Goal: Information Seeking & Learning: Learn about a topic

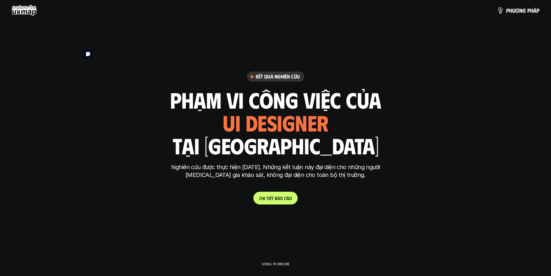
scroll to position [1767, 0]
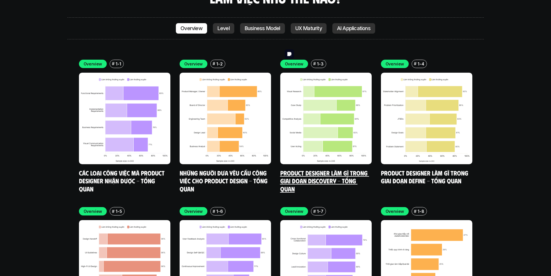
click at [300, 91] on img at bounding box center [325, 118] width 91 height 91
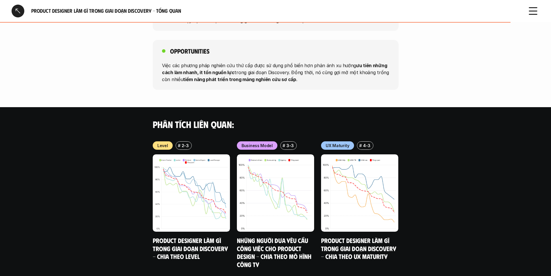
scroll to position [578, 0]
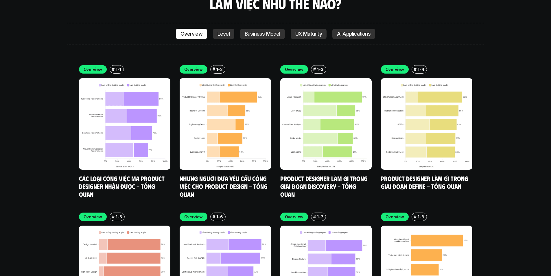
scroll to position [1773, 0]
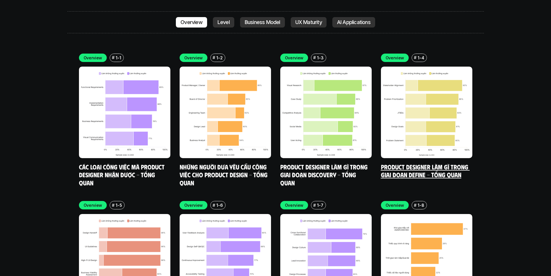
click at [403, 163] on link "Product Designer làm gì trong giai đoạn Define - Tổng quan" at bounding box center [425, 171] width 89 height 16
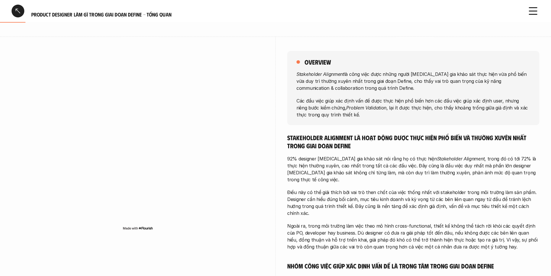
scroll to position [58, 0]
click at [107, 43] on div at bounding box center [138, 142] width 252 height 212
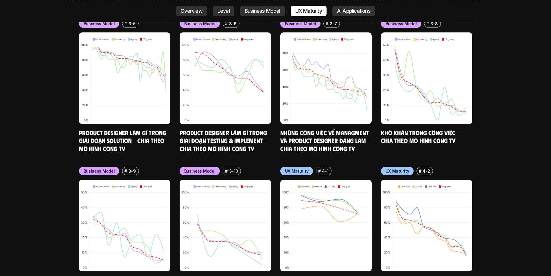
scroll to position [2636, 0]
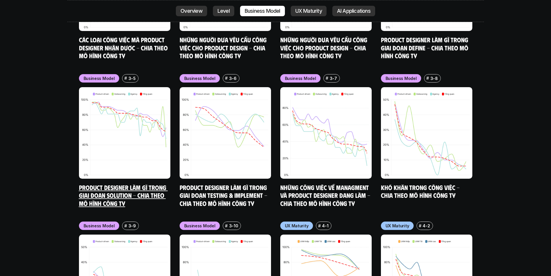
click at [130, 183] on link "Product Designer làm gì trong giai đoạn Solution - Chia theo mô hình công ty" at bounding box center [123, 195] width 89 height 24
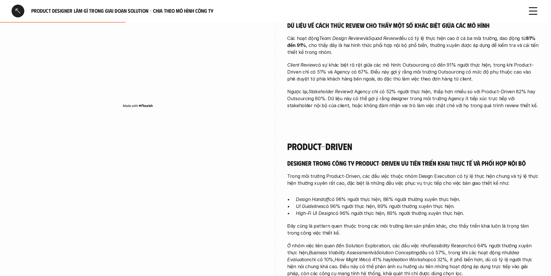
scroll to position [282, 0]
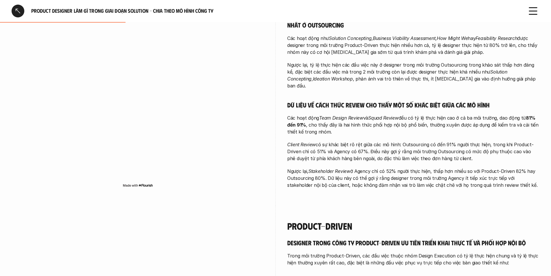
click at [16, 7] on div at bounding box center [18, 11] width 13 height 13
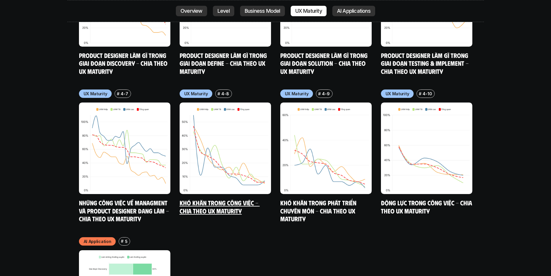
scroll to position [3068, 0]
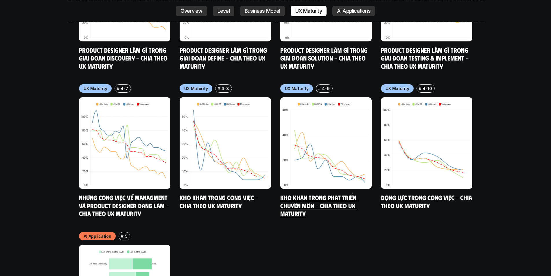
click at [290, 193] on link "Khó khăn trong phát triển chuyên môn - Chia theo UX Maturity" at bounding box center [318, 205] width 77 height 24
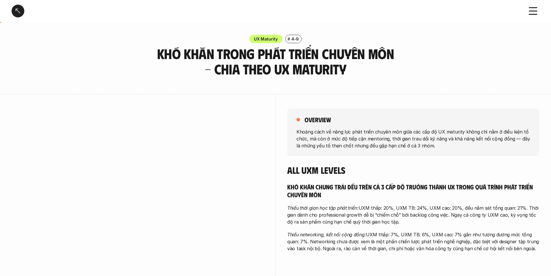
click at [18, 8] on div at bounding box center [18, 11] width 13 height 13
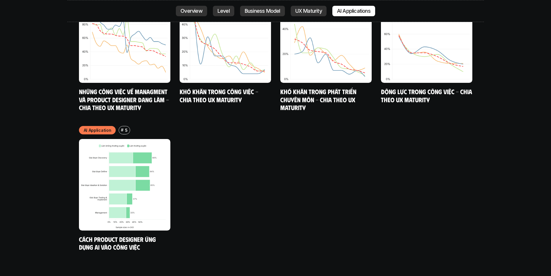
scroll to position [3184, 0]
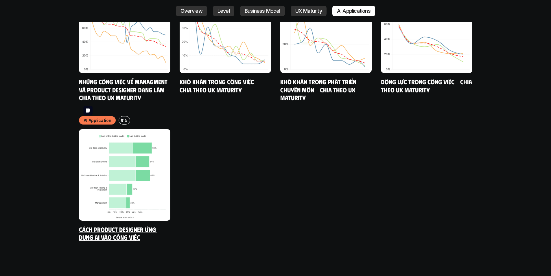
click at [105, 140] on img at bounding box center [124, 174] width 91 height 91
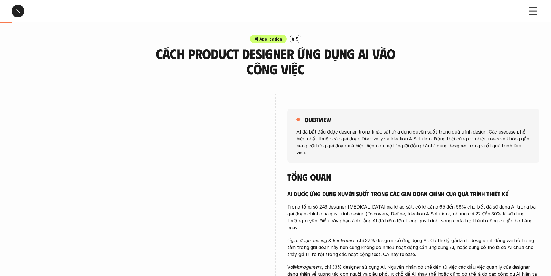
click at [17, 12] on div at bounding box center [18, 11] width 13 height 13
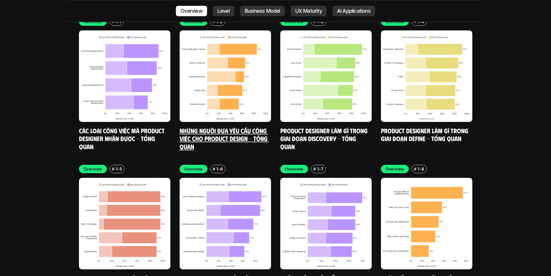
scroll to position [1883, 0]
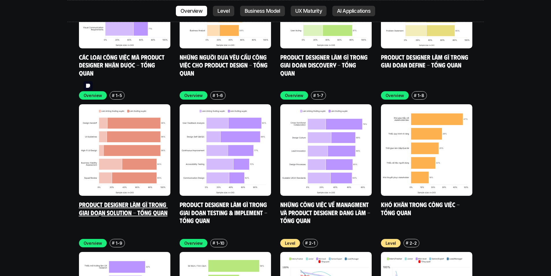
click at [104, 119] on img at bounding box center [124, 149] width 91 height 91
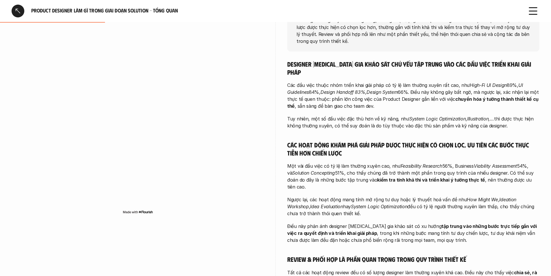
scroll to position [202, 0]
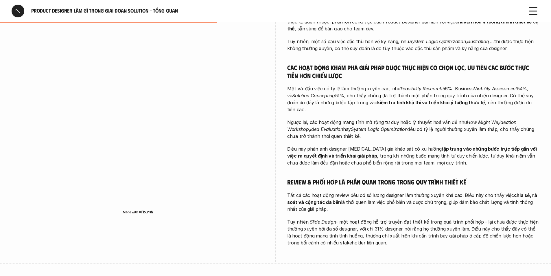
click at [23, 9] on div at bounding box center [18, 11] width 13 height 13
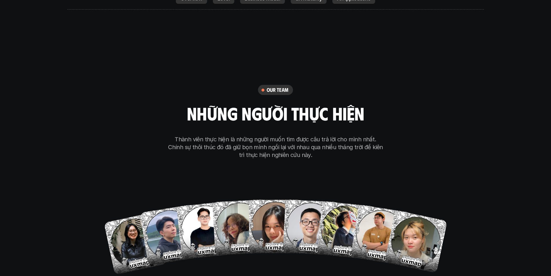
scroll to position [3502, 0]
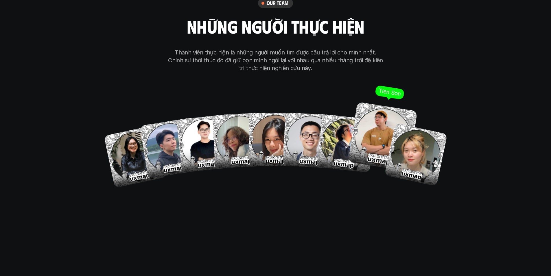
click at [386, 109] on img at bounding box center [382, 136] width 69 height 69
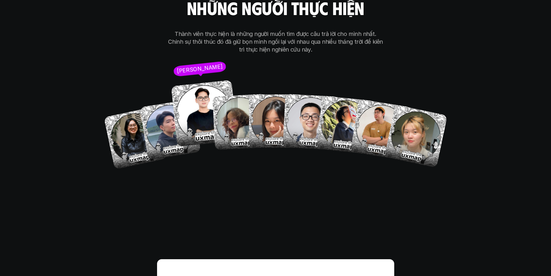
scroll to position [3531, 0]
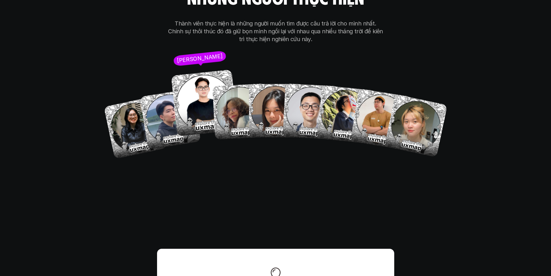
click at [204, 80] on img at bounding box center [204, 102] width 67 height 67
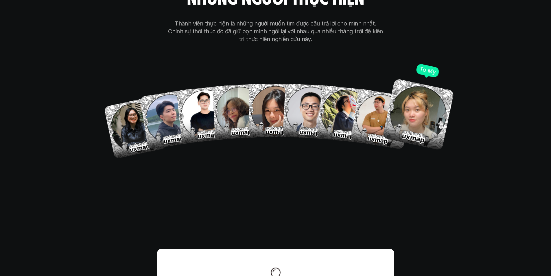
click at [418, 78] on img at bounding box center [418, 114] width 72 height 72
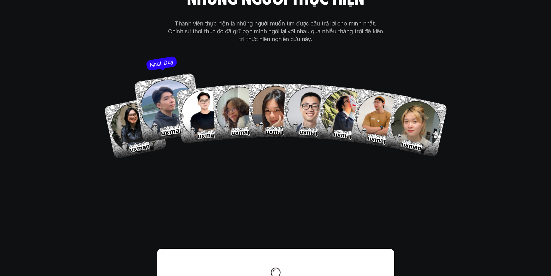
click at [160, 77] on img at bounding box center [168, 107] width 69 height 69
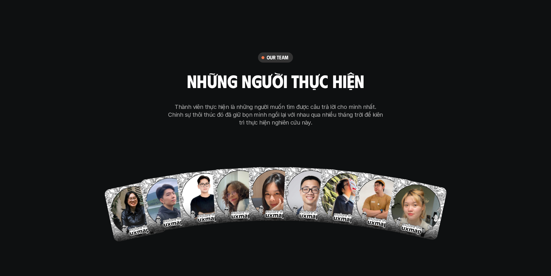
scroll to position [3447, 0]
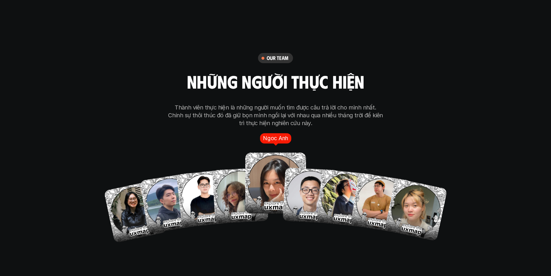
click at [272, 161] on img at bounding box center [275, 182] width 61 height 61
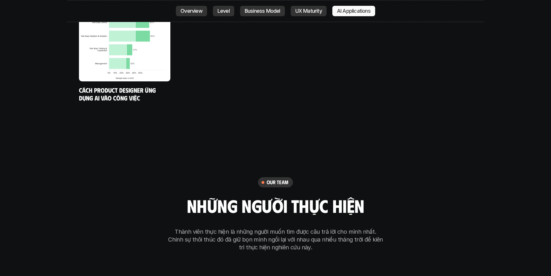
scroll to position [3389, 0]
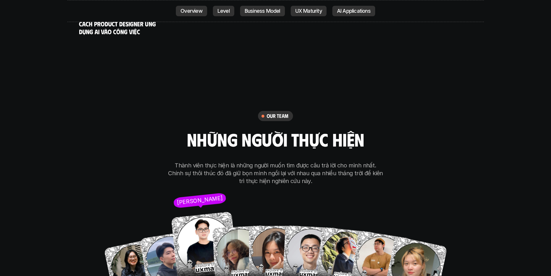
click at [203, 218] on img at bounding box center [204, 244] width 67 height 67
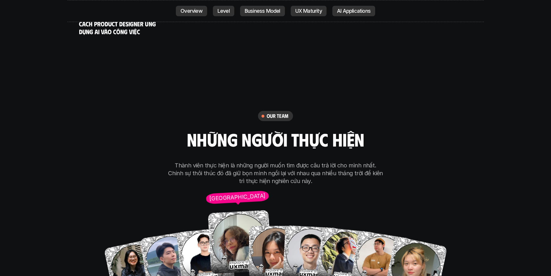
click at [232, 210] on img at bounding box center [240, 242] width 64 height 64
